Goal: Task Accomplishment & Management: Complete application form

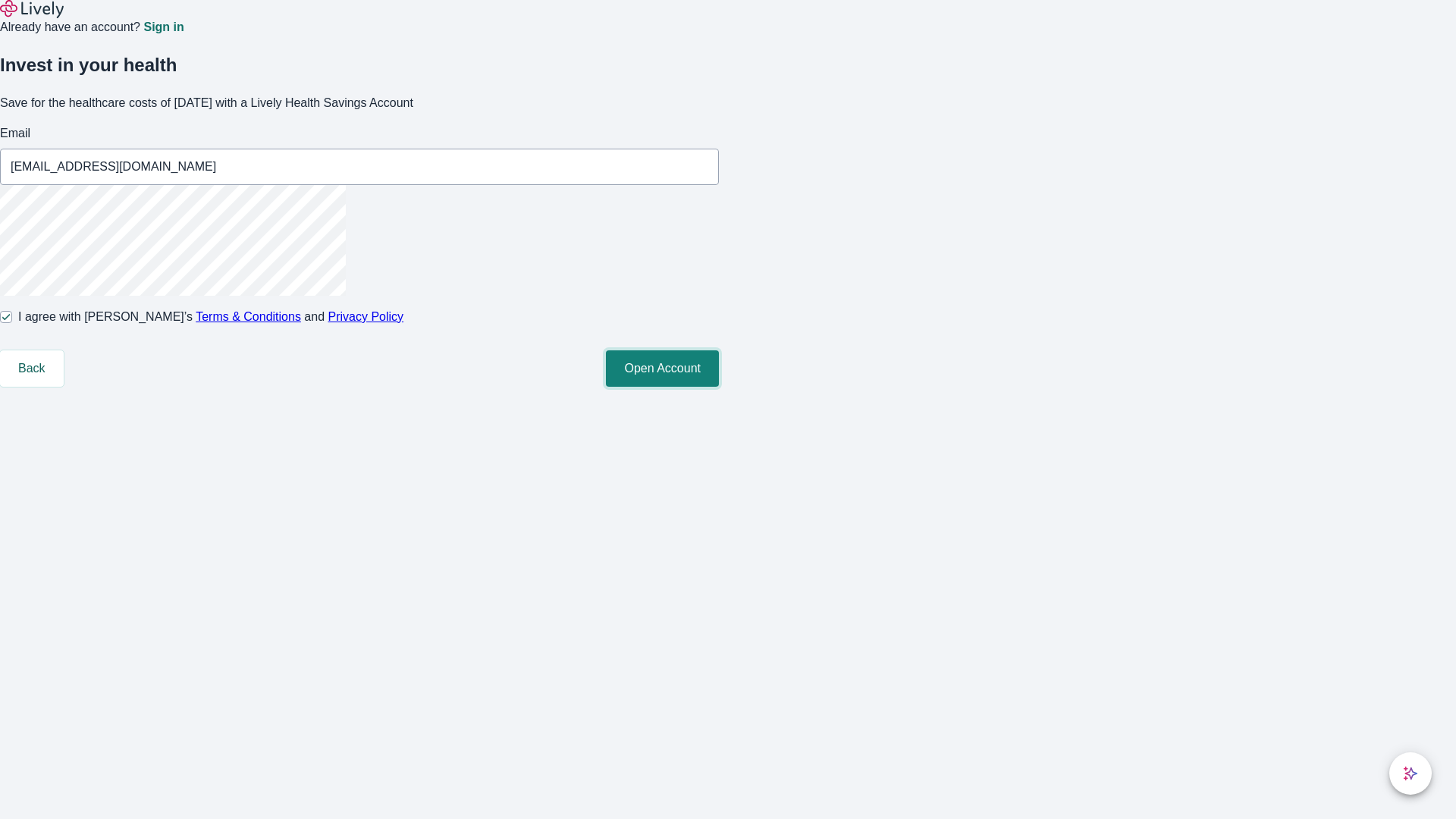
click at [719, 386] on button "Open Account" at bounding box center [662, 369] width 113 height 37
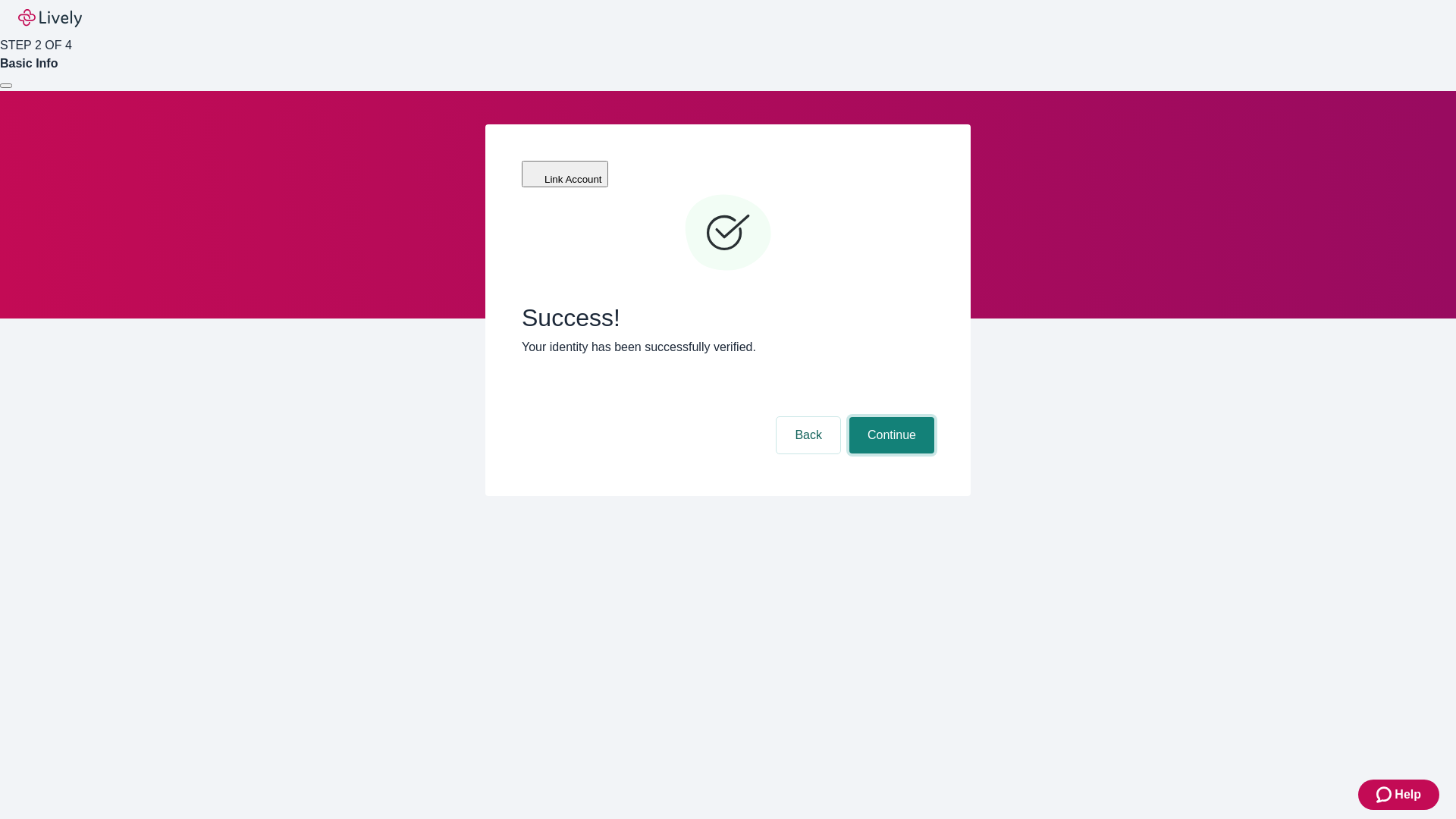
click at [889, 417] on button "Continue" at bounding box center [892, 435] width 85 height 37
